Goal: Task Accomplishment & Management: Use online tool/utility

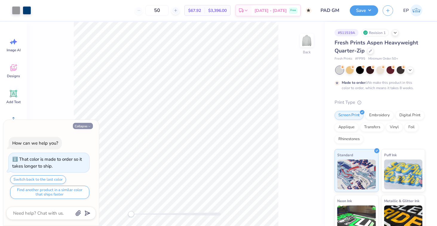
click at [86, 125] on button "Collapse" at bounding box center [83, 126] width 20 height 6
type textarea "x"
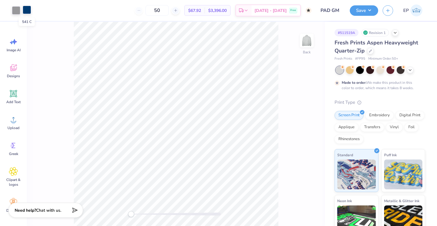
click at [27, 12] on div at bounding box center [27, 10] width 8 height 8
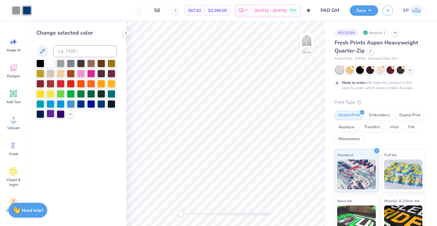
click at [50, 115] on div at bounding box center [51, 114] width 8 height 8
click at [59, 114] on div at bounding box center [61, 114] width 8 height 8
click at [71, 115] on icon at bounding box center [70, 113] width 5 height 5
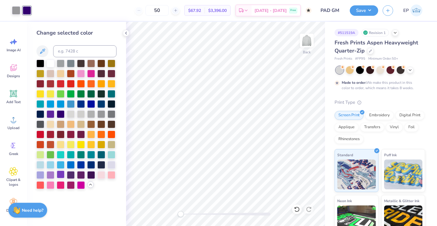
click at [62, 177] on div at bounding box center [61, 175] width 8 height 8
click at [82, 177] on div at bounding box center [81, 175] width 8 height 8
click at [89, 175] on div at bounding box center [91, 175] width 8 height 8
click at [80, 176] on div at bounding box center [81, 175] width 8 height 8
click at [361, 10] on button "Save" at bounding box center [364, 9] width 28 height 10
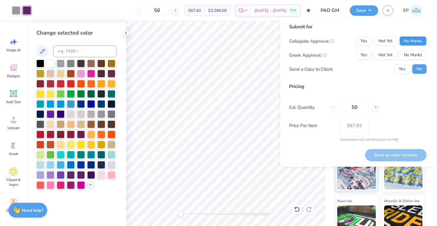
click at [414, 41] on button "No Marks" at bounding box center [412, 41] width 27 height 10
click at [387, 56] on button "Not Yet" at bounding box center [385, 55] width 23 height 10
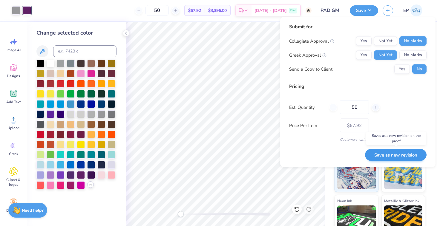
click at [394, 156] on button "Save as new revision" at bounding box center [395, 155] width 61 height 12
type input "$67.92"
